Goal: Information Seeking & Learning: Learn about a topic

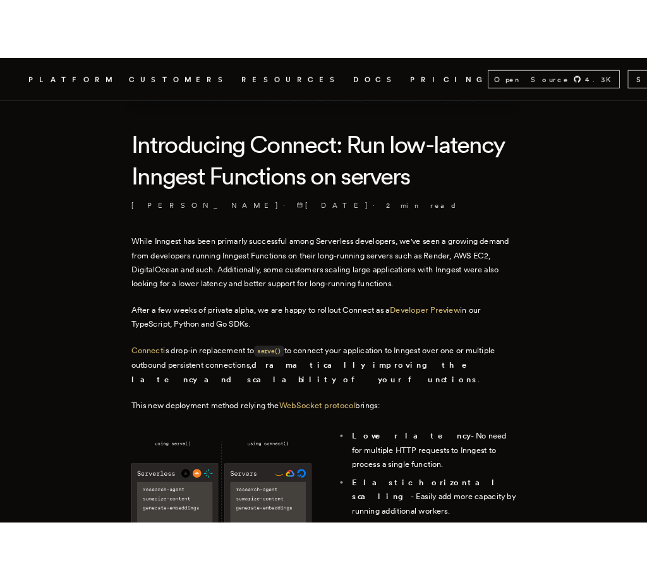
scroll to position [282, 0]
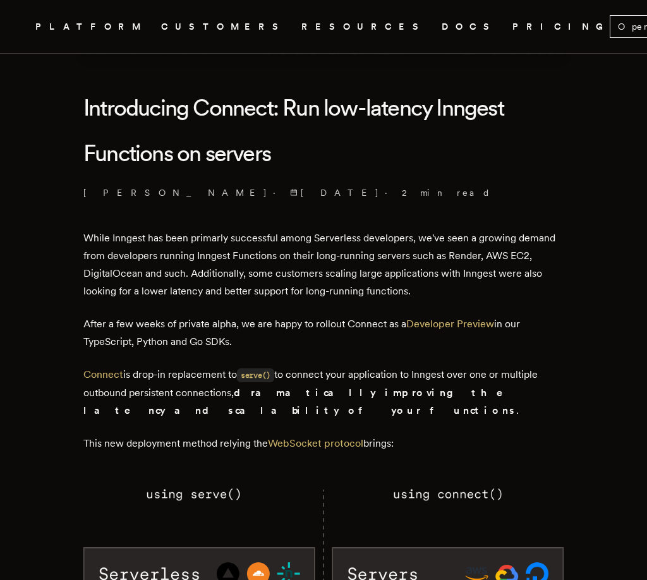
click at [311, 239] on p "While Inngest has been primarly successful among Serverless developers, we've s…" at bounding box center [323, 264] width 480 height 71
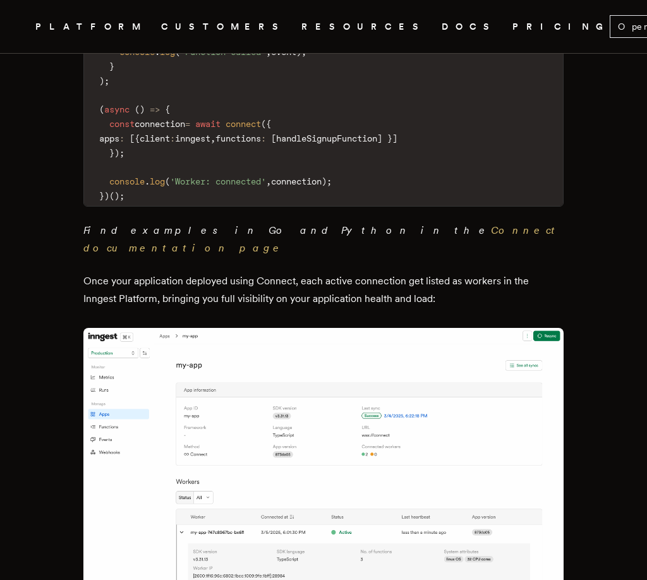
scroll to position [1562, 0]
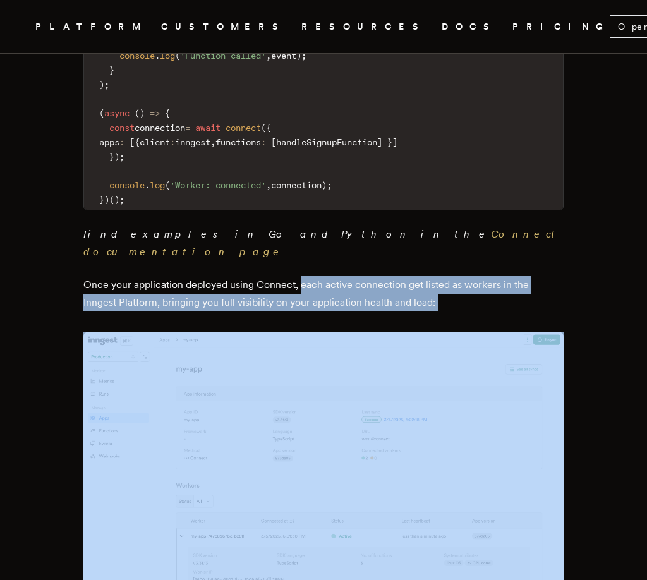
drag, startPoint x: 306, startPoint y: 175, endPoint x: 412, endPoint y: 198, distance: 107.9
click at [412, 276] on p "Once your application deployed using Connect, each active connection get listed…" at bounding box center [323, 293] width 480 height 35
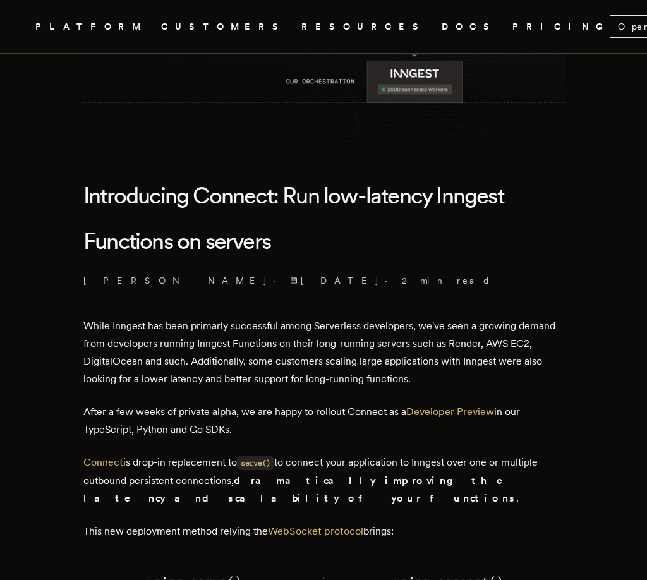
scroll to position [0, 0]
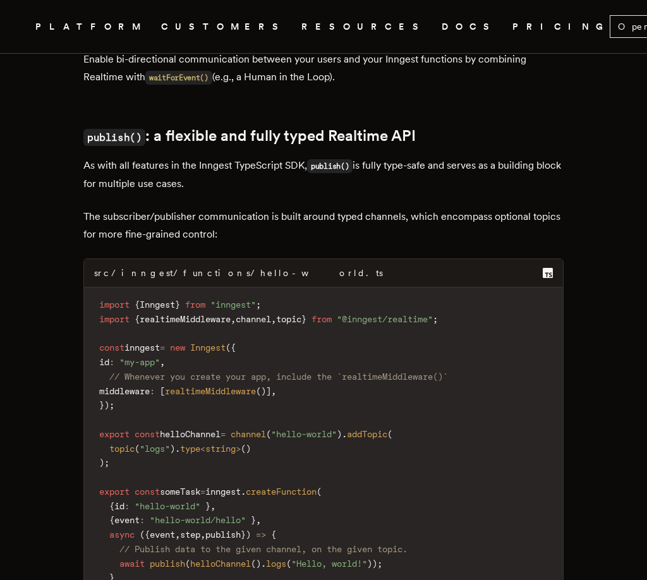
scroll to position [606, 0]
